Goal: Task Accomplishment & Management: Use online tool/utility

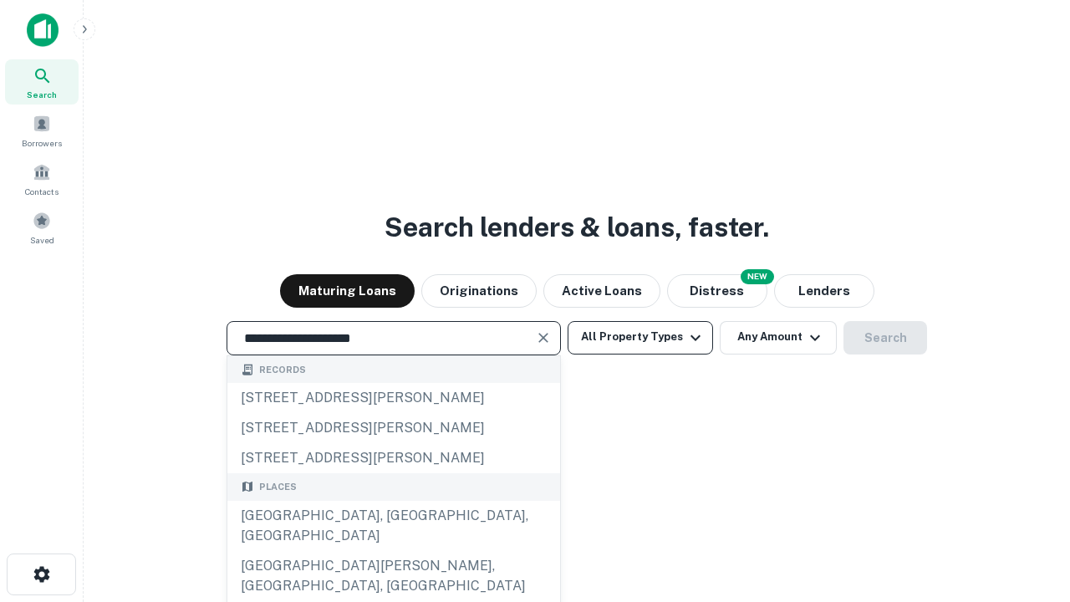
click at [393, 551] on div "Santa Monica, CA, USA" at bounding box center [393, 526] width 333 height 50
click at [640, 337] on button "All Property Types" at bounding box center [640, 337] width 145 height 33
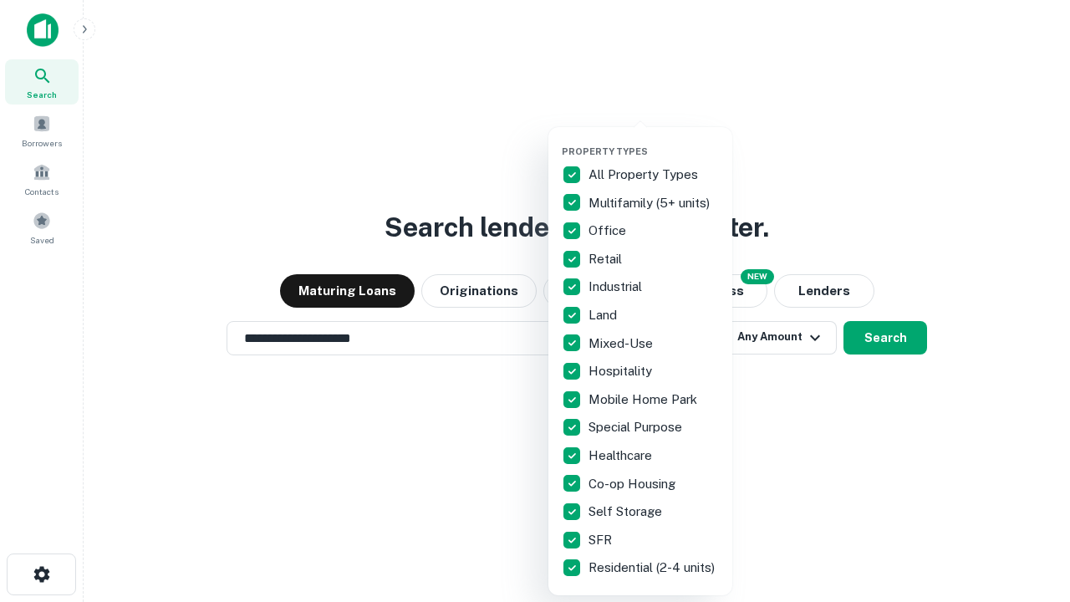
type input "**********"
click at [654, 140] on button "button" at bounding box center [654, 140] width 184 height 1
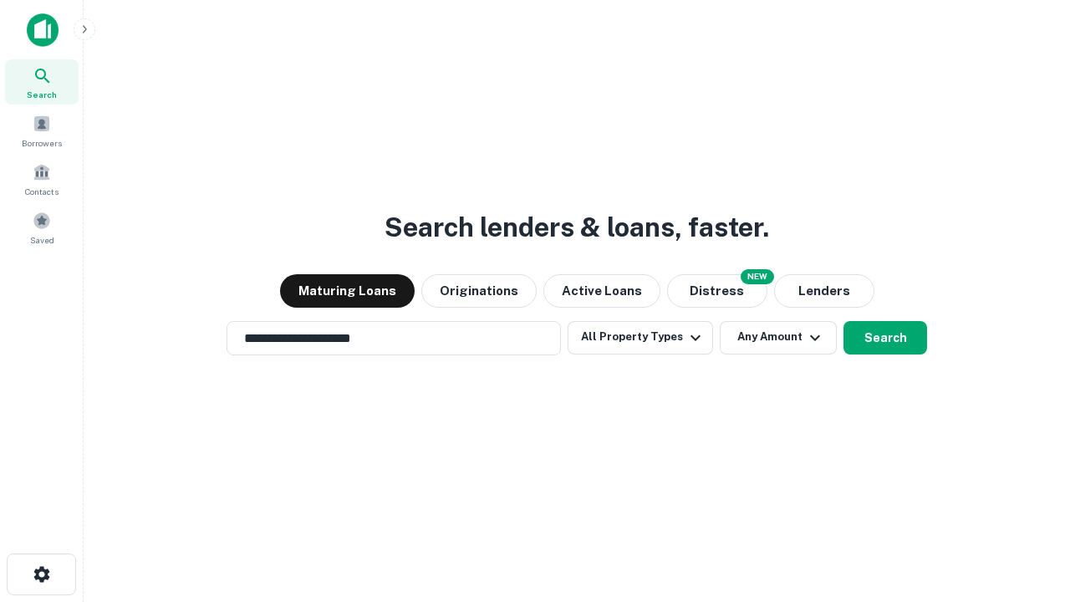
scroll to position [26, 0]
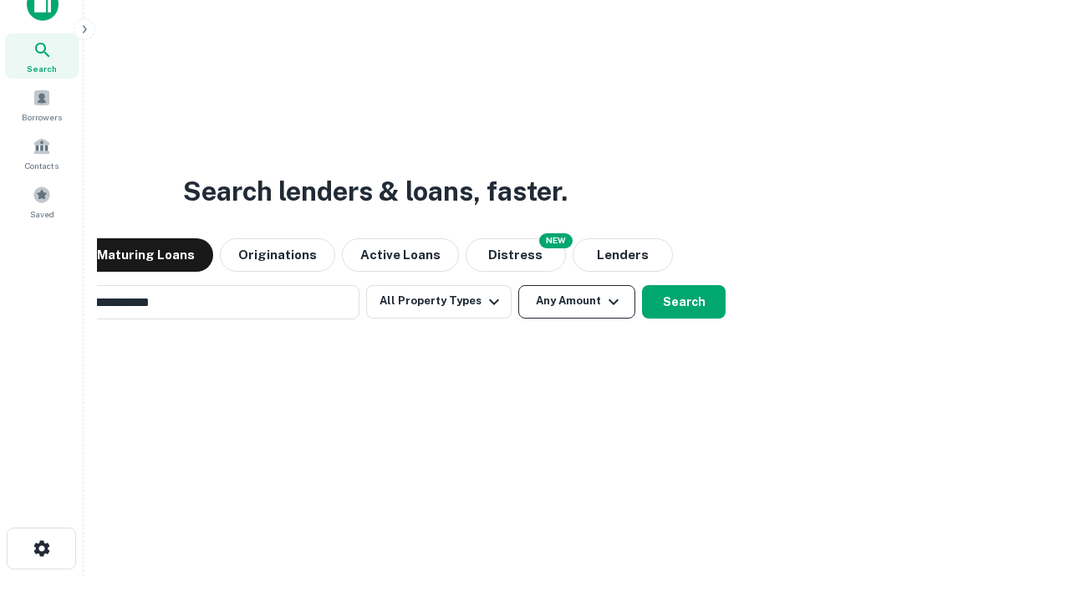
click at [518, 285] on button "Any Amount" at bounding box center [576, 301] width 117 height 33
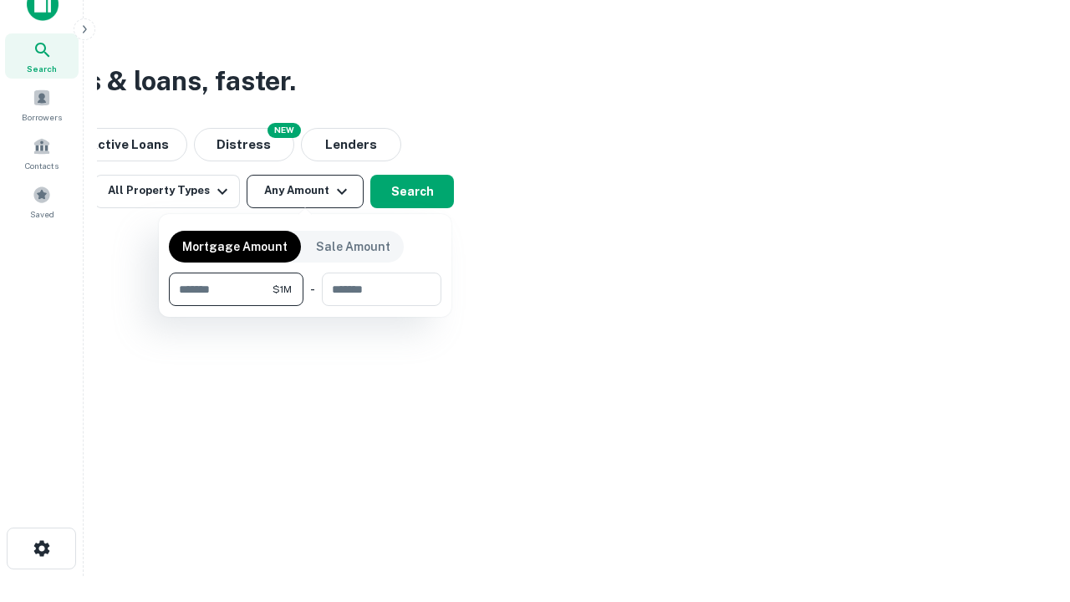
scroll to position [27, 0]
type input "*******"
click at [305, 306] on button "button" at bounding box center [305, 306] width 273 height 1
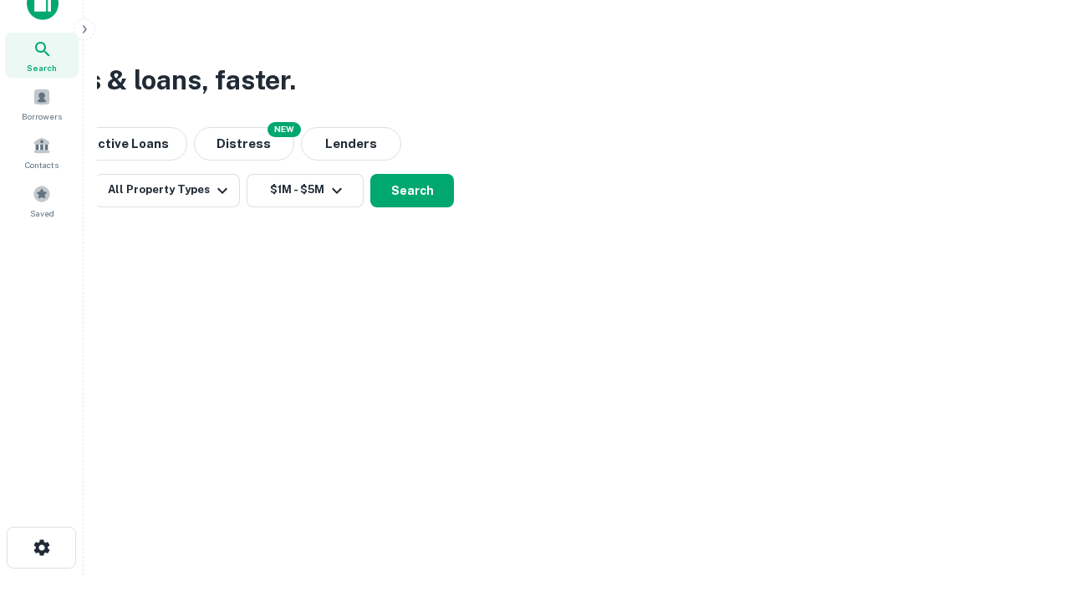
scroll to position [26, 0]
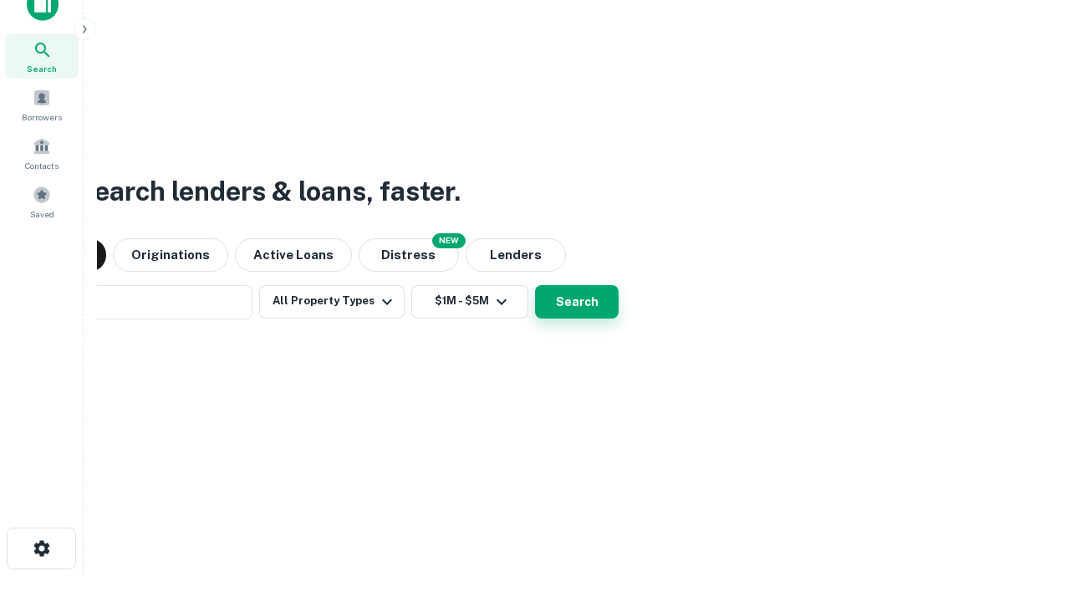
click at [535, 285] on button "Search" at bounding box center [577, 301] width 84 height 33
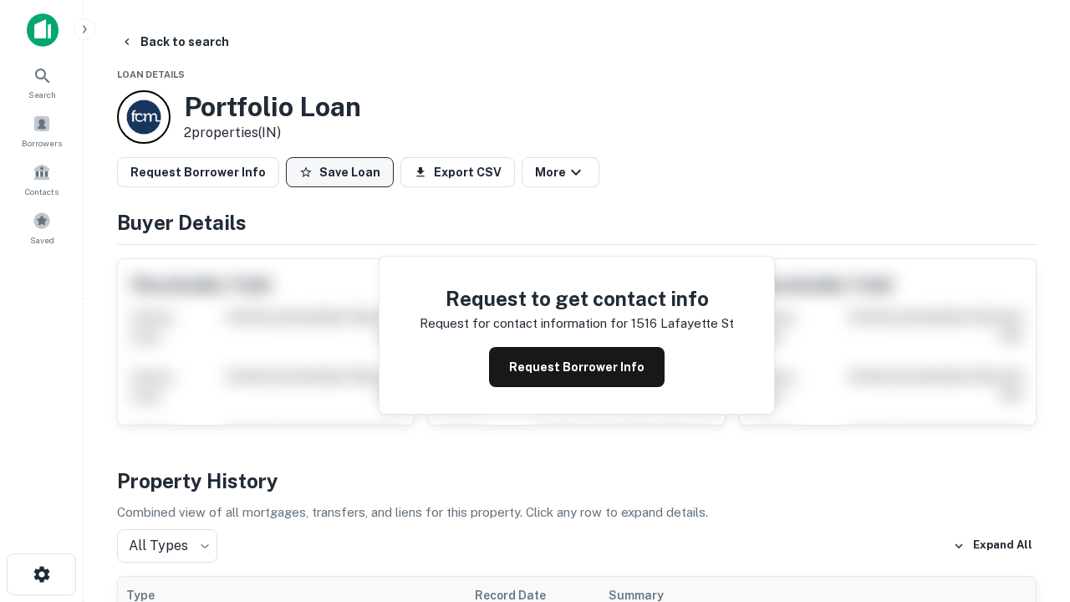
click at [339, 172] on button "Save Loan" at bounding box center [340, 172] width 108 height 30
click at [344, 172] on button "Loan Saved" at bounding box center [343, 172] width 115 height 30
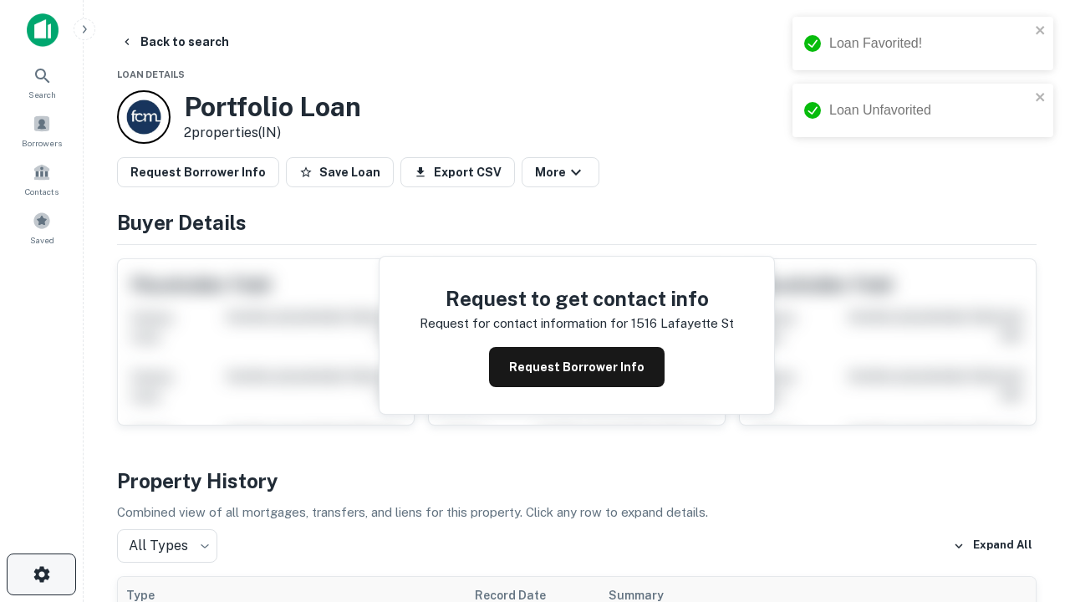
click at [41, 574] on icon "button" at bounding box center [42, 574] width 20 height 20
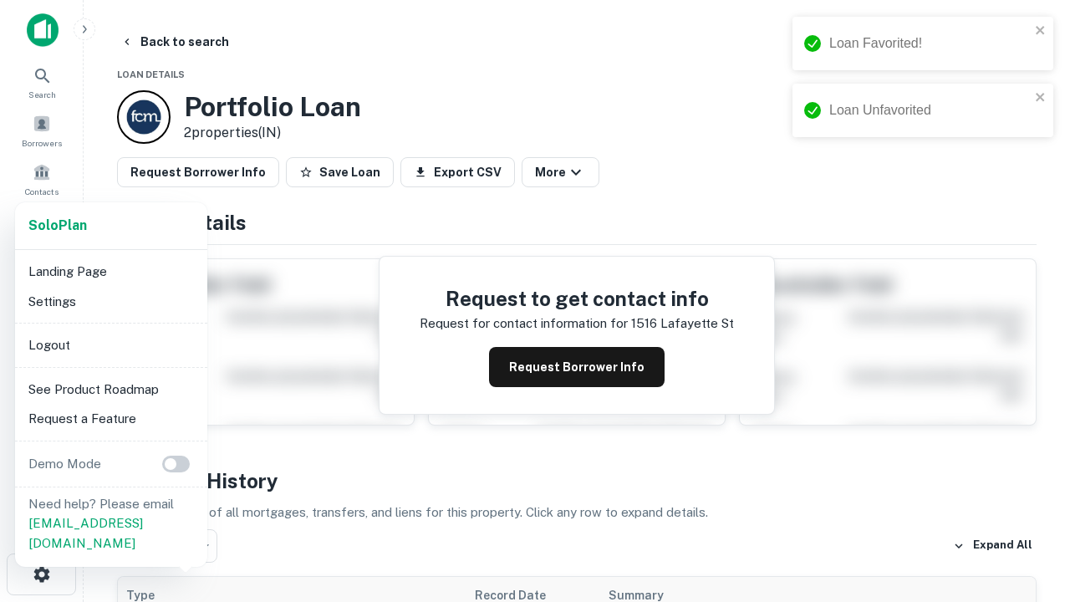
click at [110, 344] on li "Logout" at bounding box center [111, 345] width 179 height 30
